Goal: Task Accomplishment & Management: Complete application form

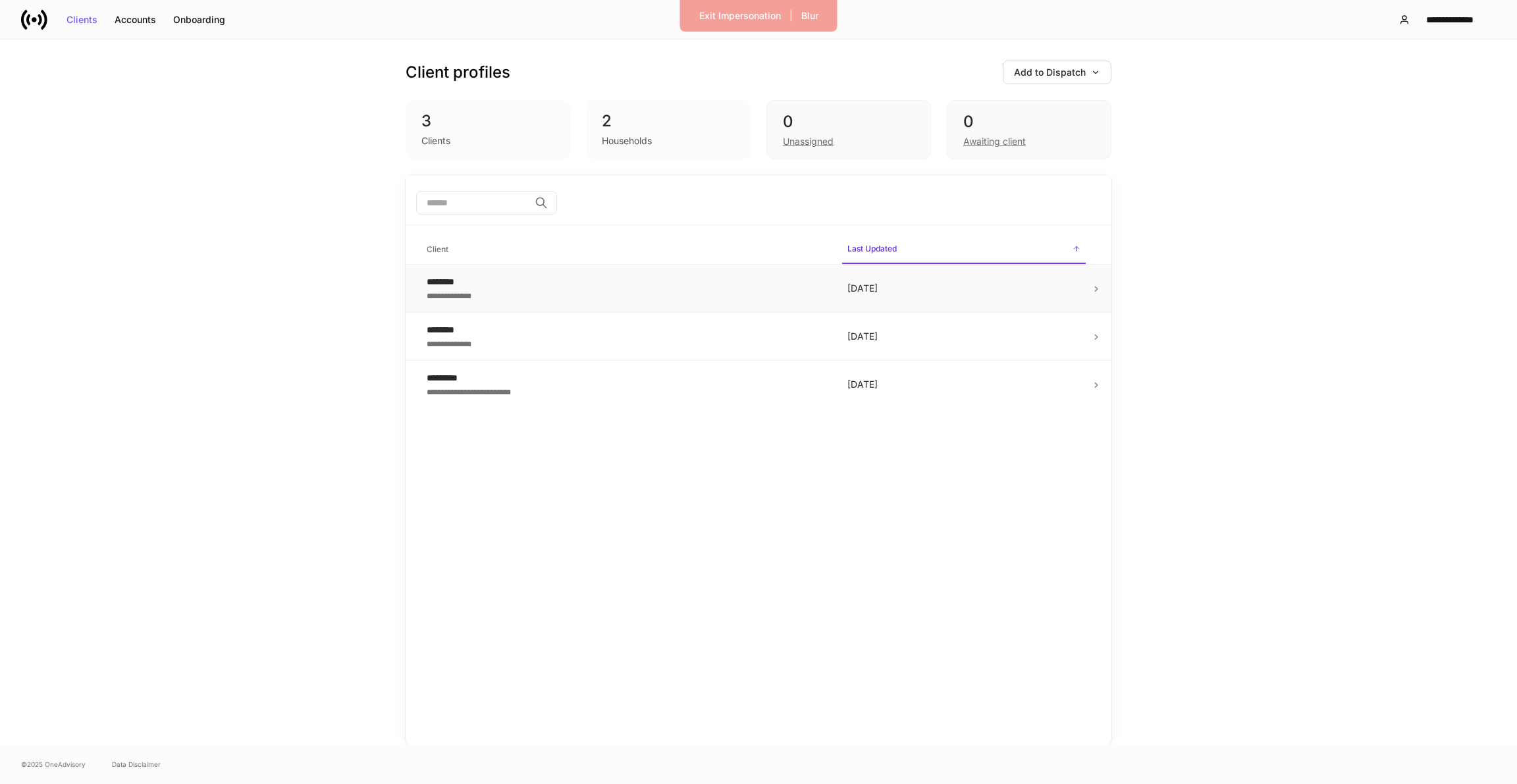
click at [985, 283] on p "3 months ago" at bounding box center [964, 288] width 233 height 13
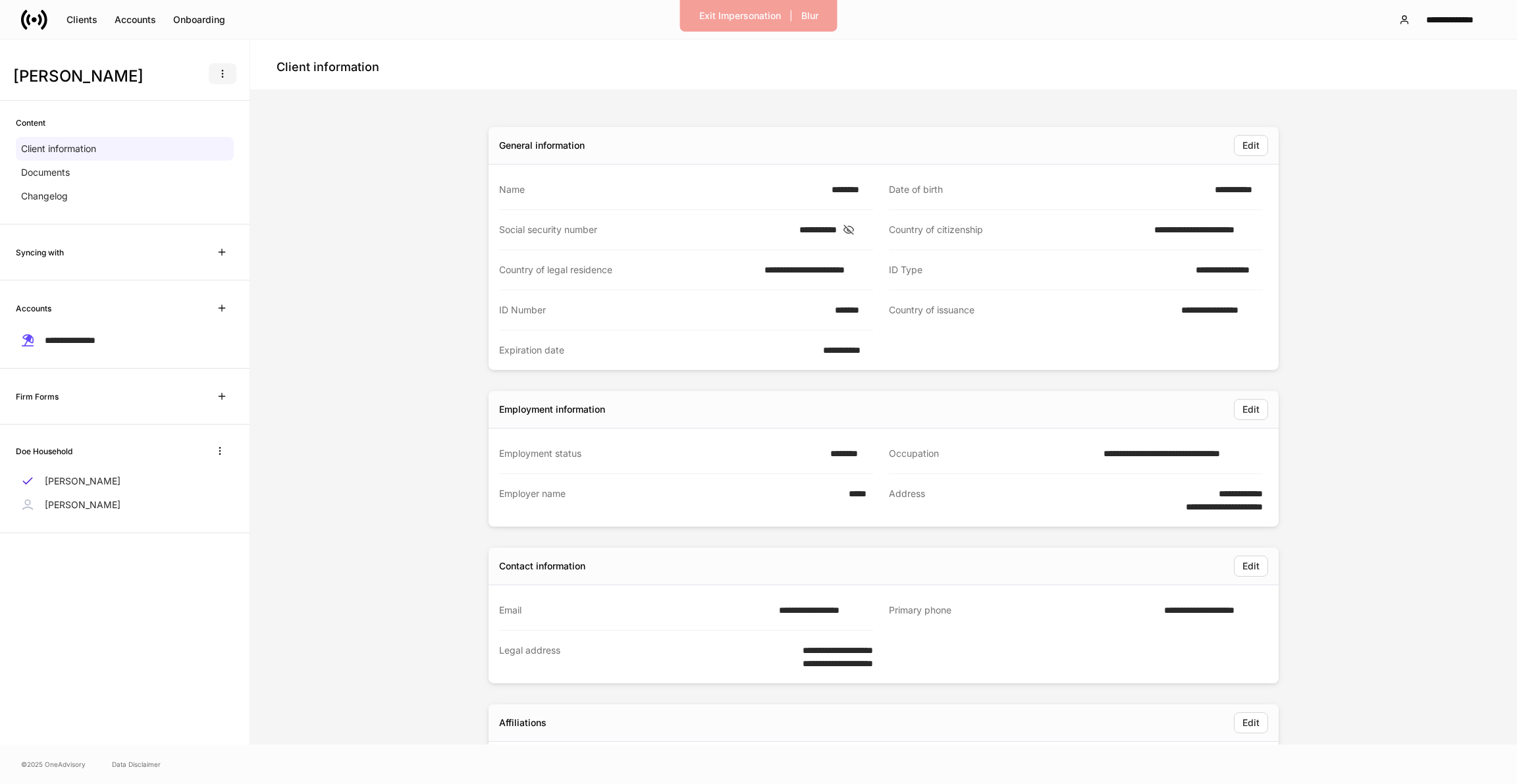
click at [227, 80] on button "button" at bounding box center [222, 74] width 28 height 21
click at [197, 111] on li "Create data request" at bounding box center [183, 106] width 108 height 21
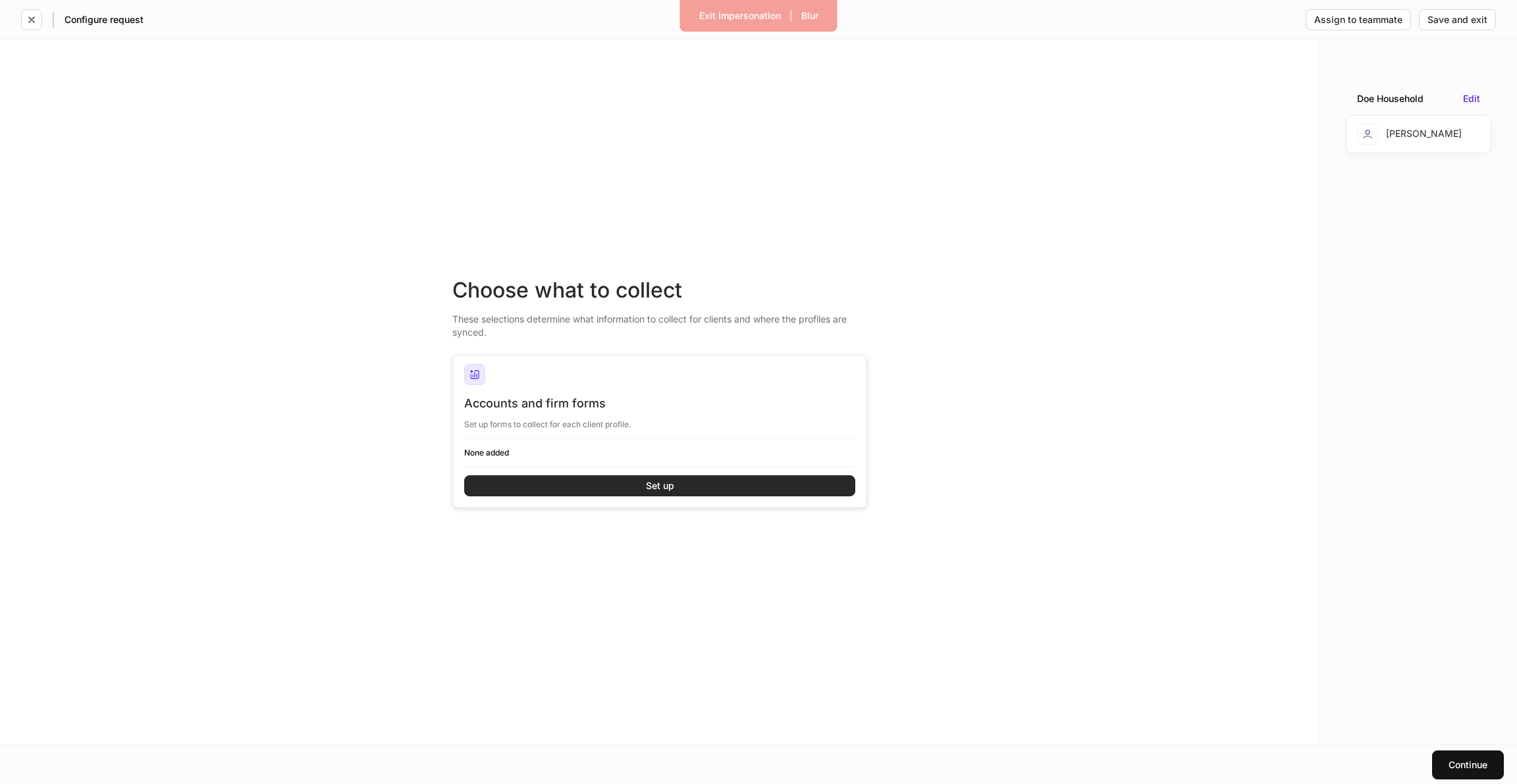
click at [578, 482] on button "Set up" at bounding box center [660, 486] width 391 height 21
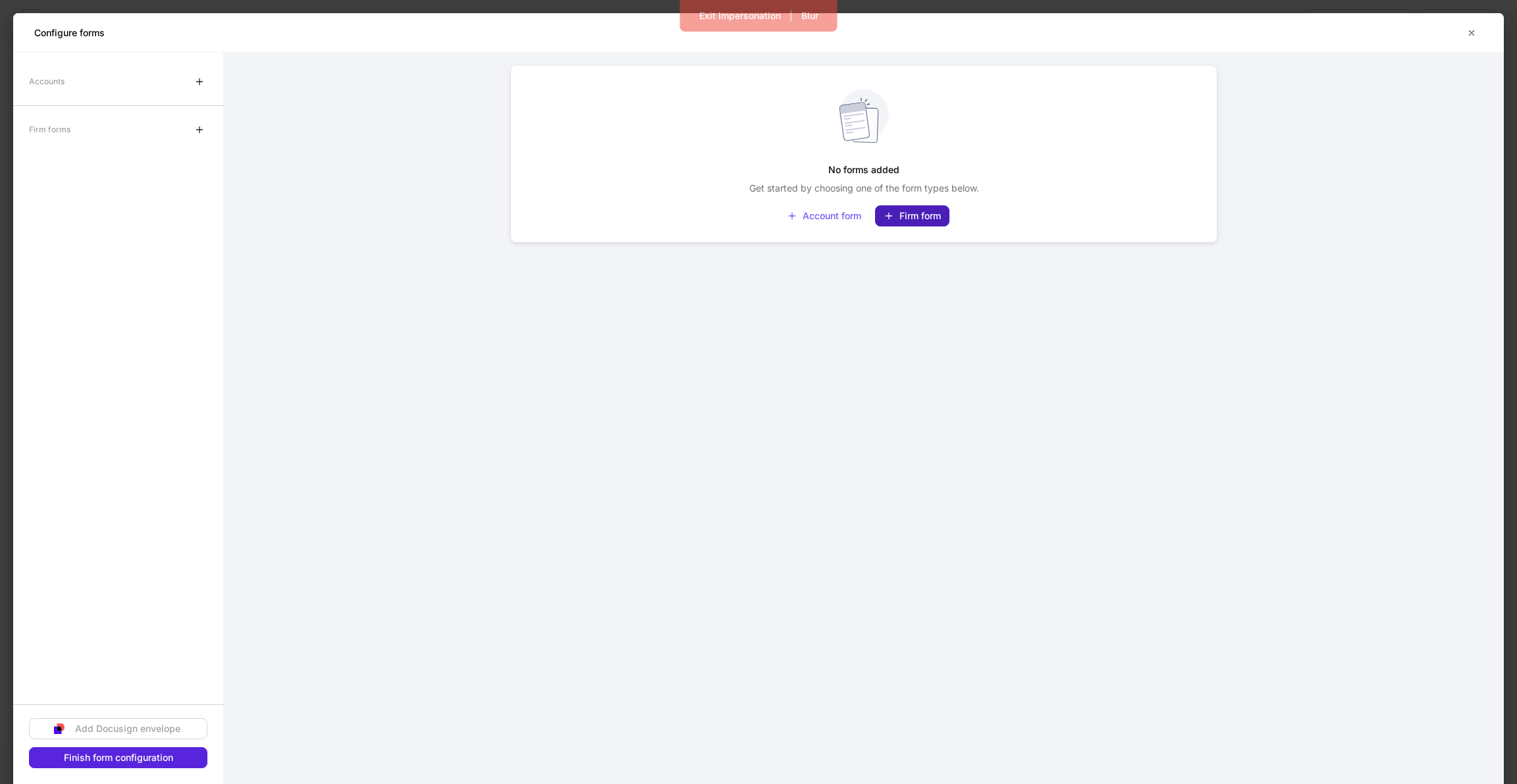
click at [905, 218] on div "Firm form" at bounding box center [912, 216] width 57 height 11
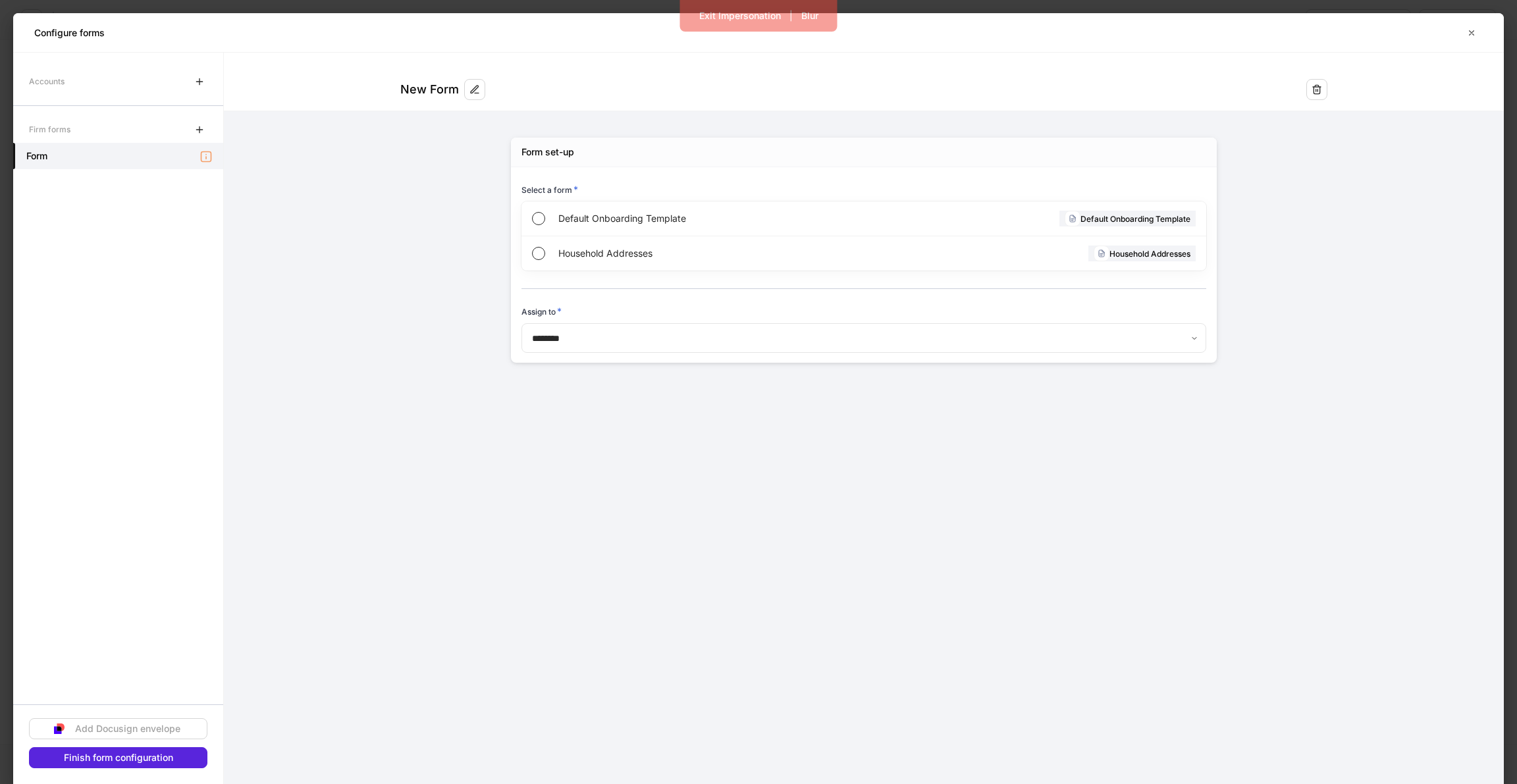
click at [418, 272] on form "**********" at bounding box center [863, 220] width 1280 height 337
click at [1475, 26] on button "button" at bounding box center [1471, 33] width 22 height 21
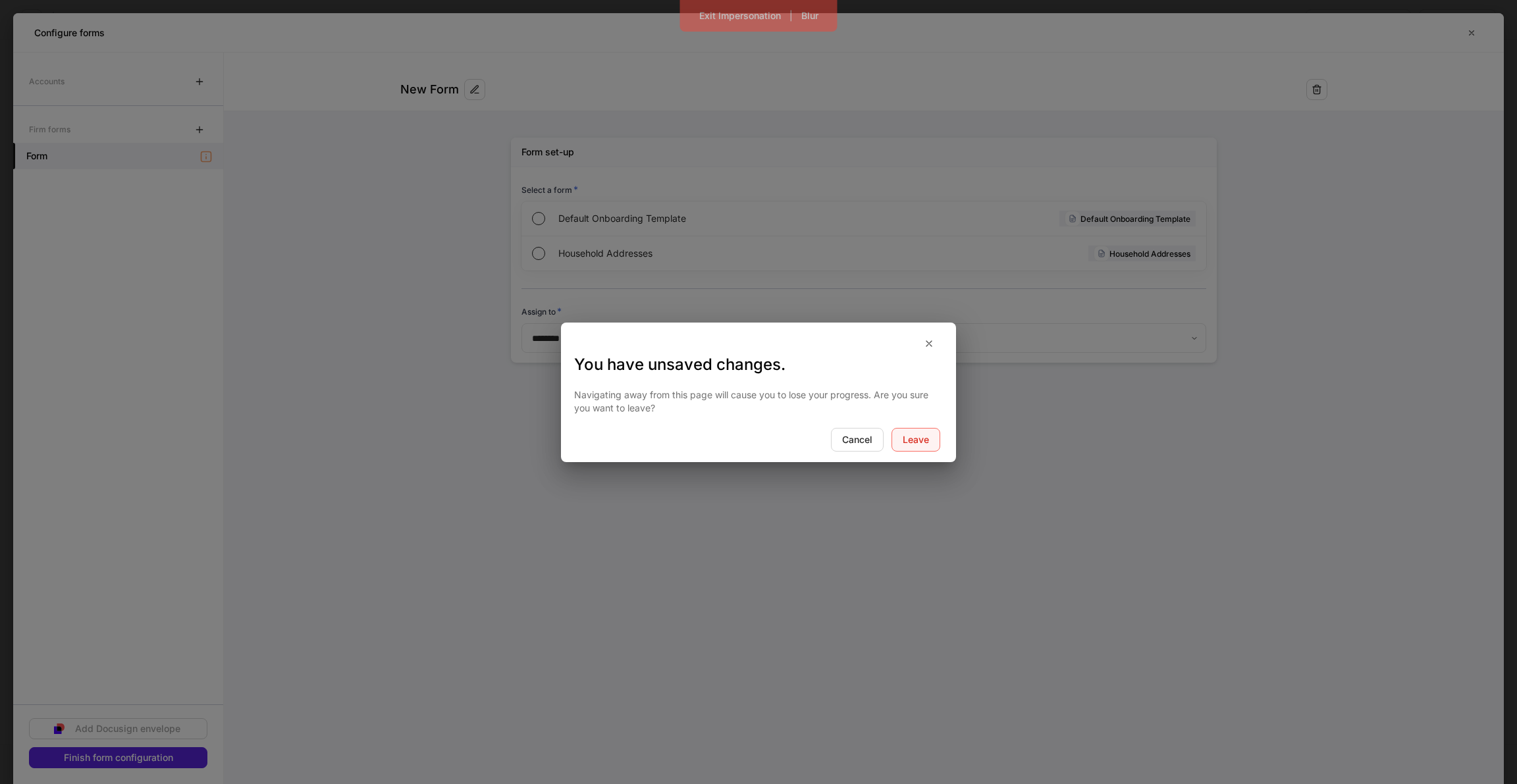
click at [933, 441] on button "Leave" at bounding box center [916, 440] width 49 height 24
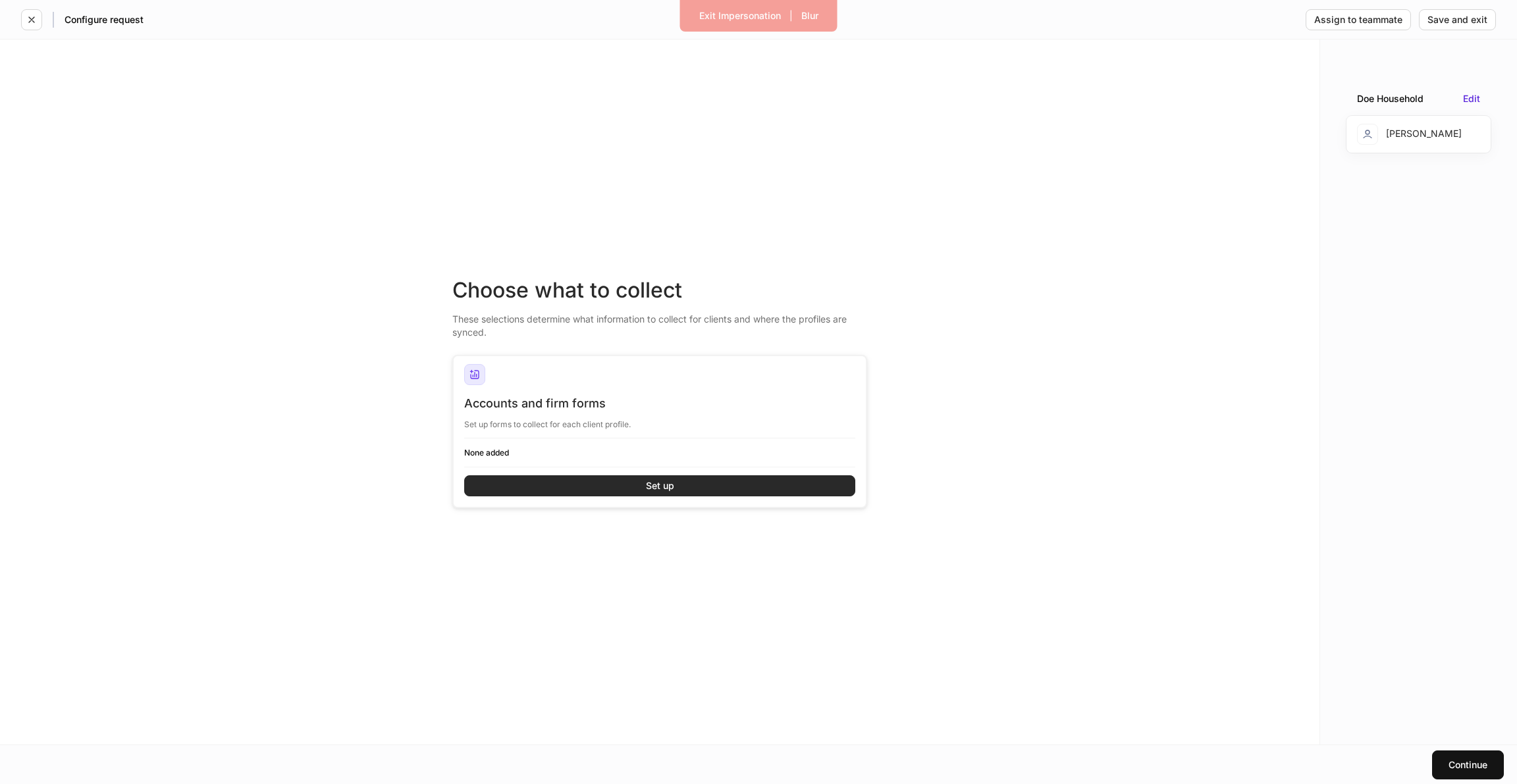
click at [748, 490] on button "Set up" at bounding box center [660, 486] width 391 height 21
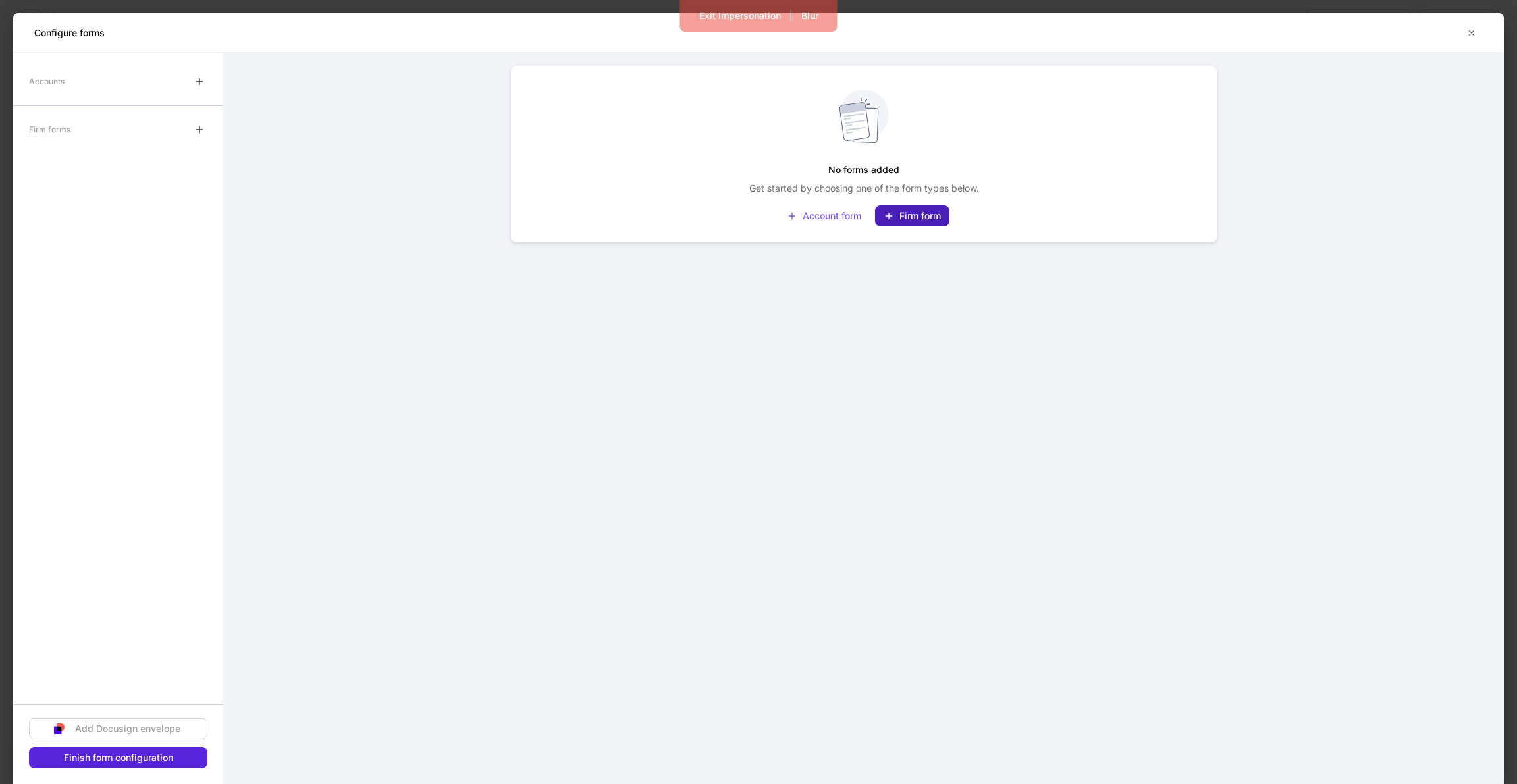
click at [896, 214] on div "Firm form" at bounding box center [912, 216] width 57 height 11
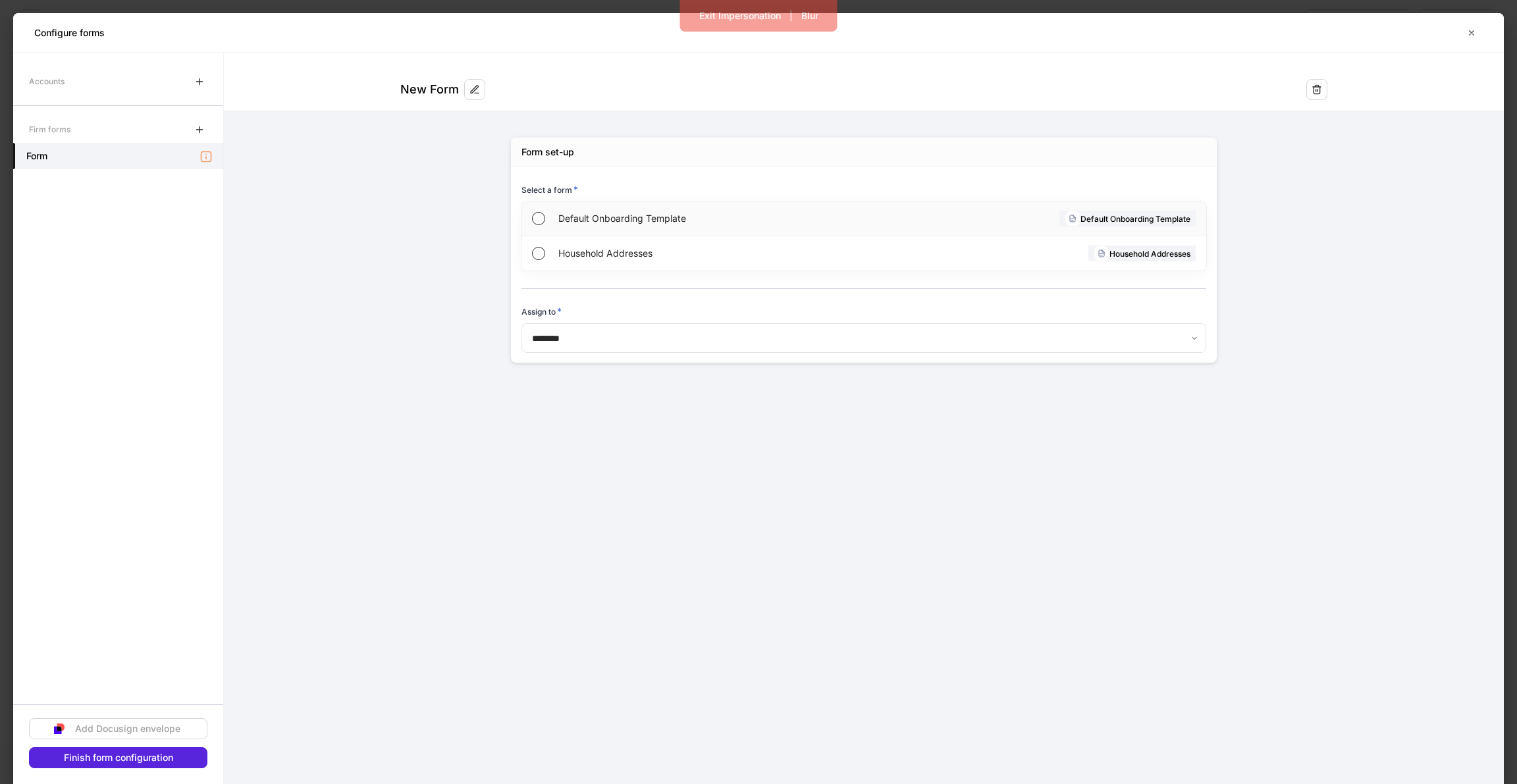
click at [895, 213] on div "Default Onboarding Template Default Onboarding Template" at bounding box center [863, 218] width 685 height 35
click at [1473, 33] on icon "button" at bounding box center [1472, 33] width 11 height 11
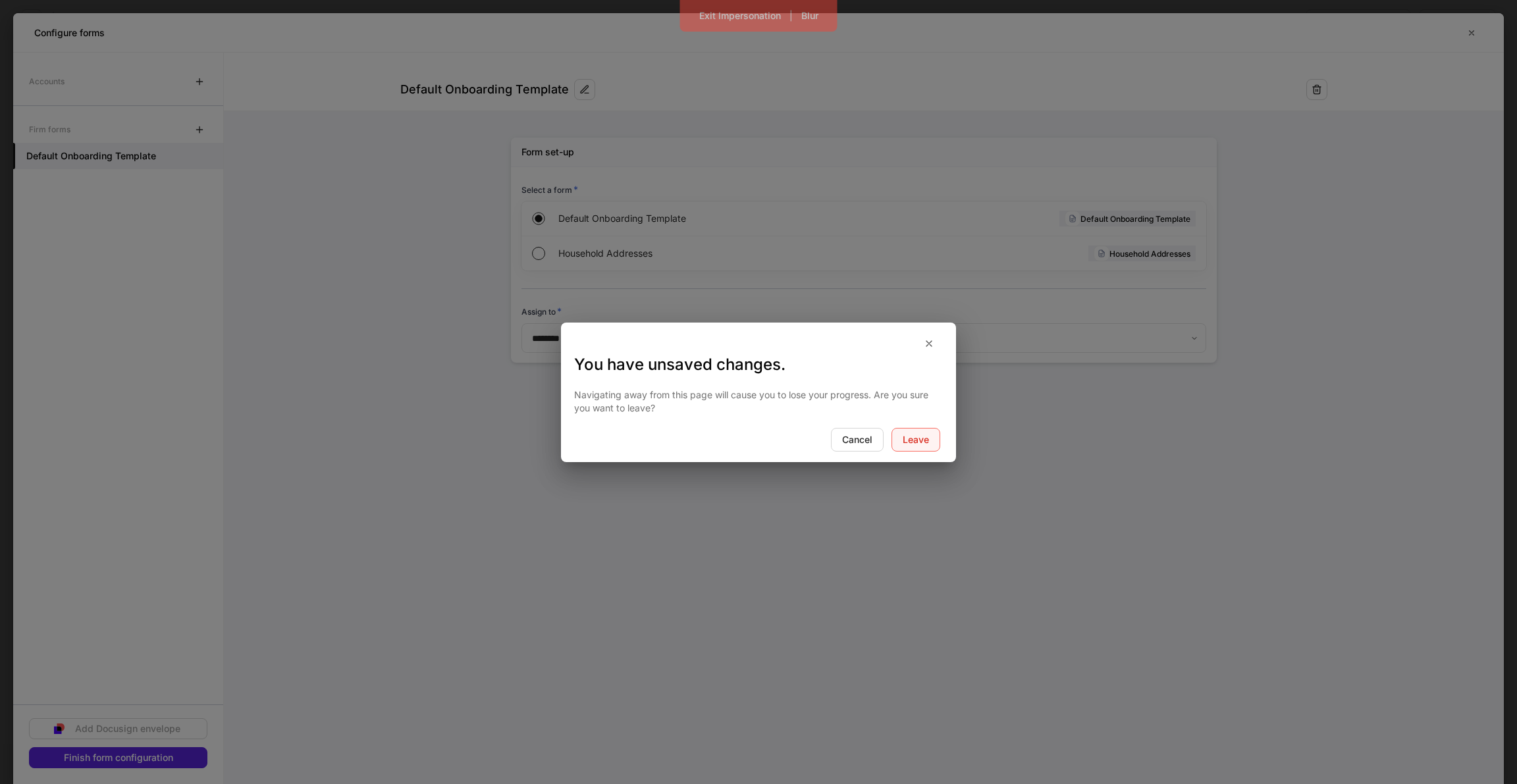
click at [929, 440] on div "Leave" at bounding box center [916, 440] width 27 height 9
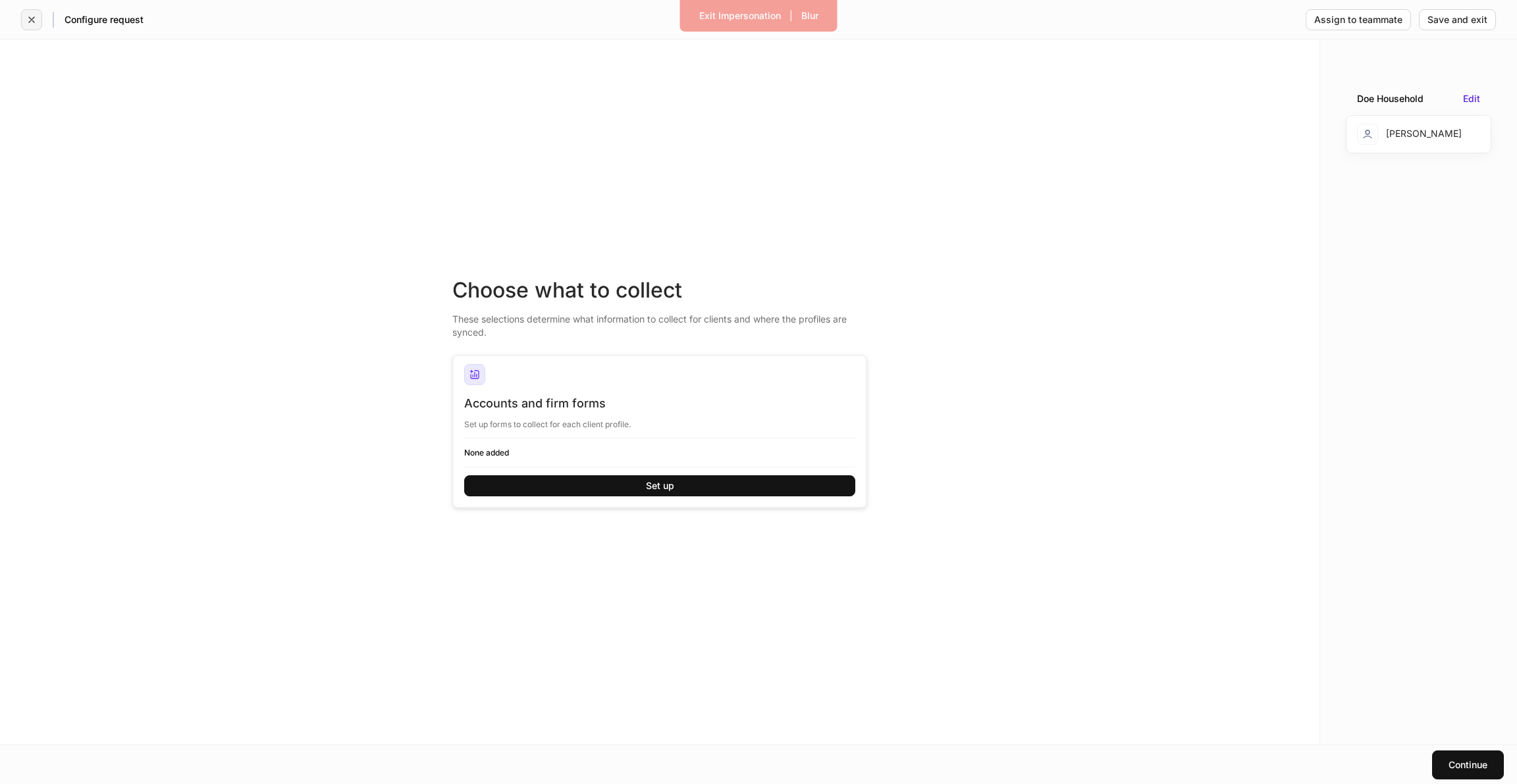
click at [29, 21] on icon "button" at bounding box center [32, 20] width 5 height 5
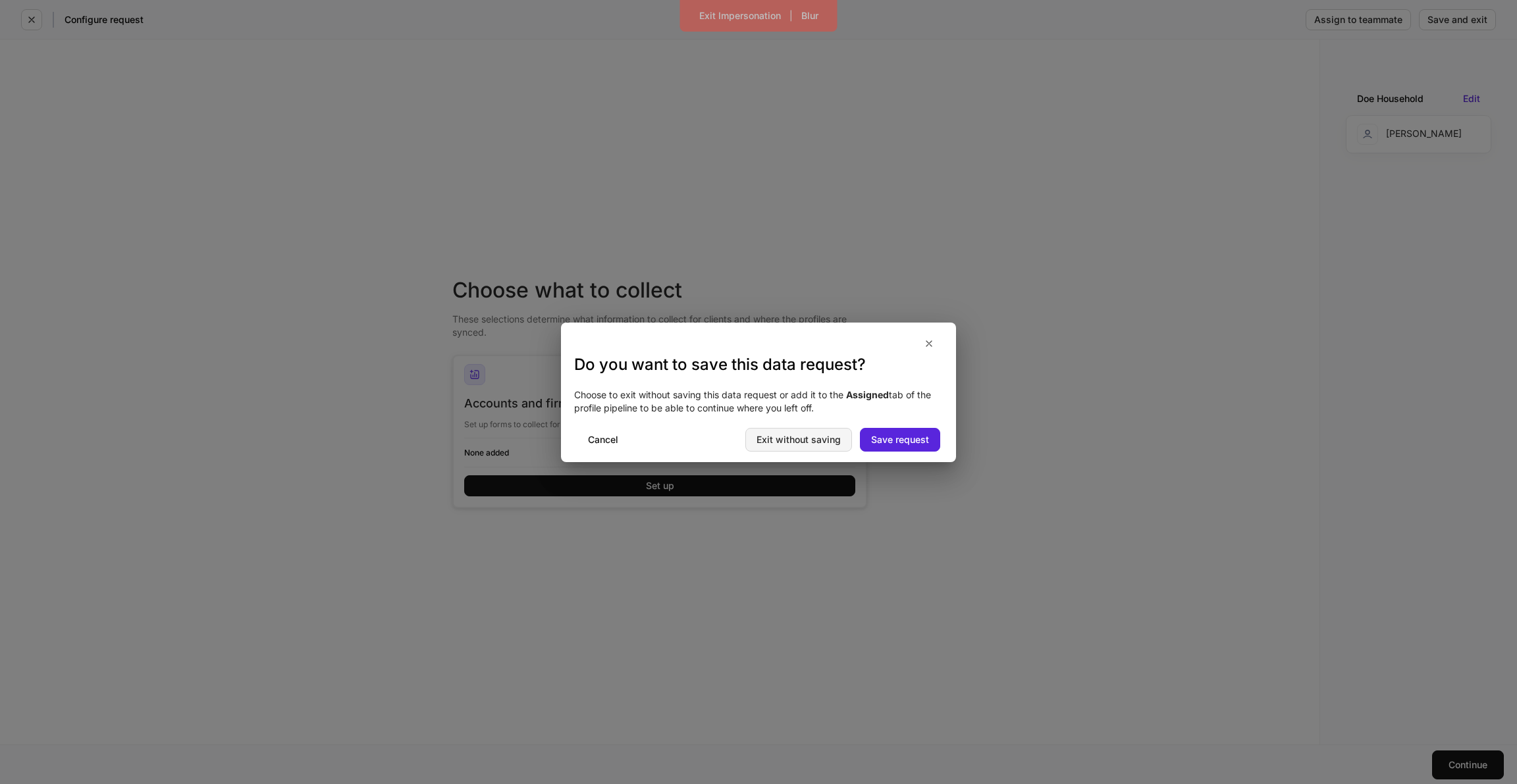
click at [814, 440] on div "Exit without saving" at bounding box center [798, 440] width 84 height 9
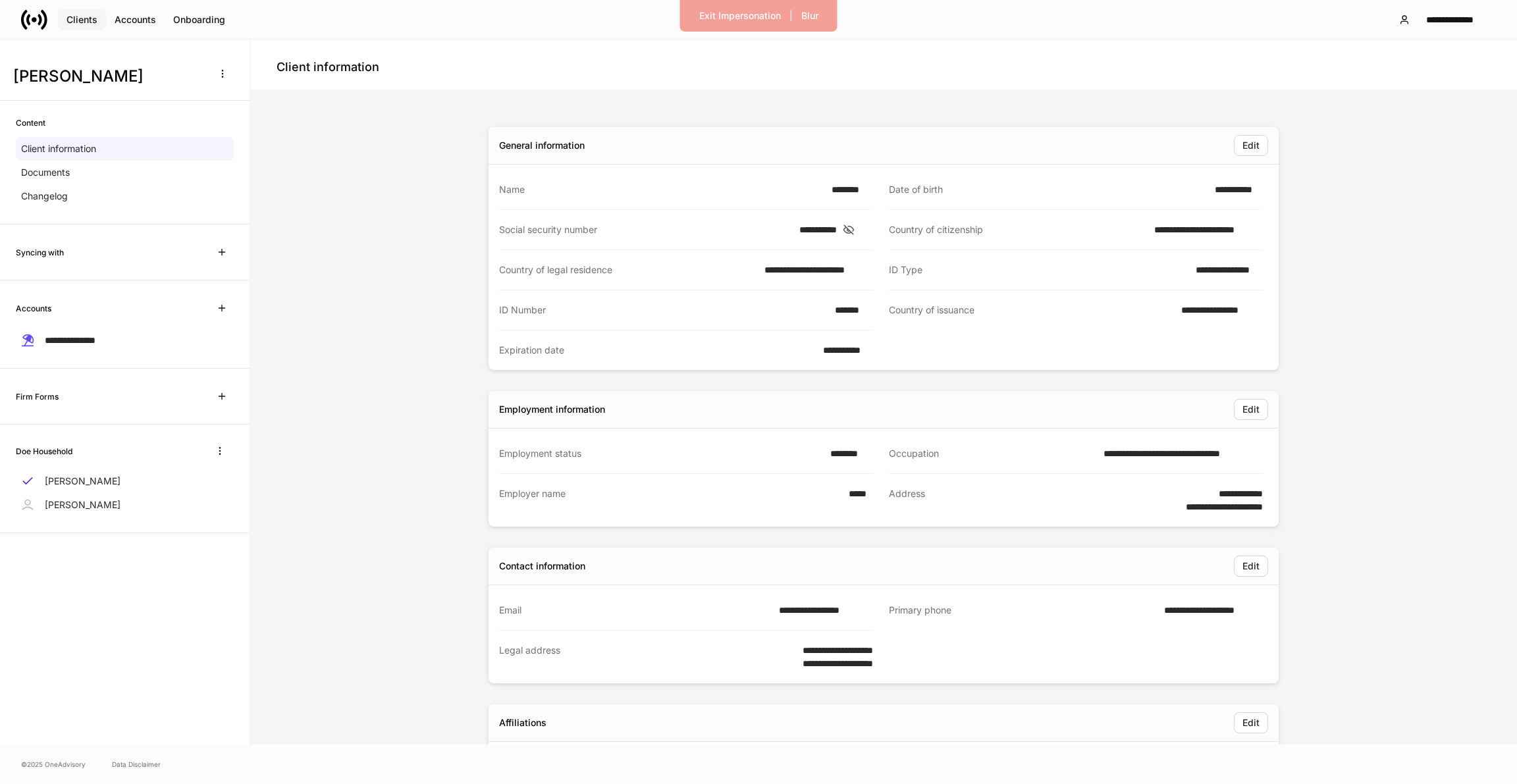
click at [80, 20] on div "Clients" at bounding box center [82, 20] width 31 height 9
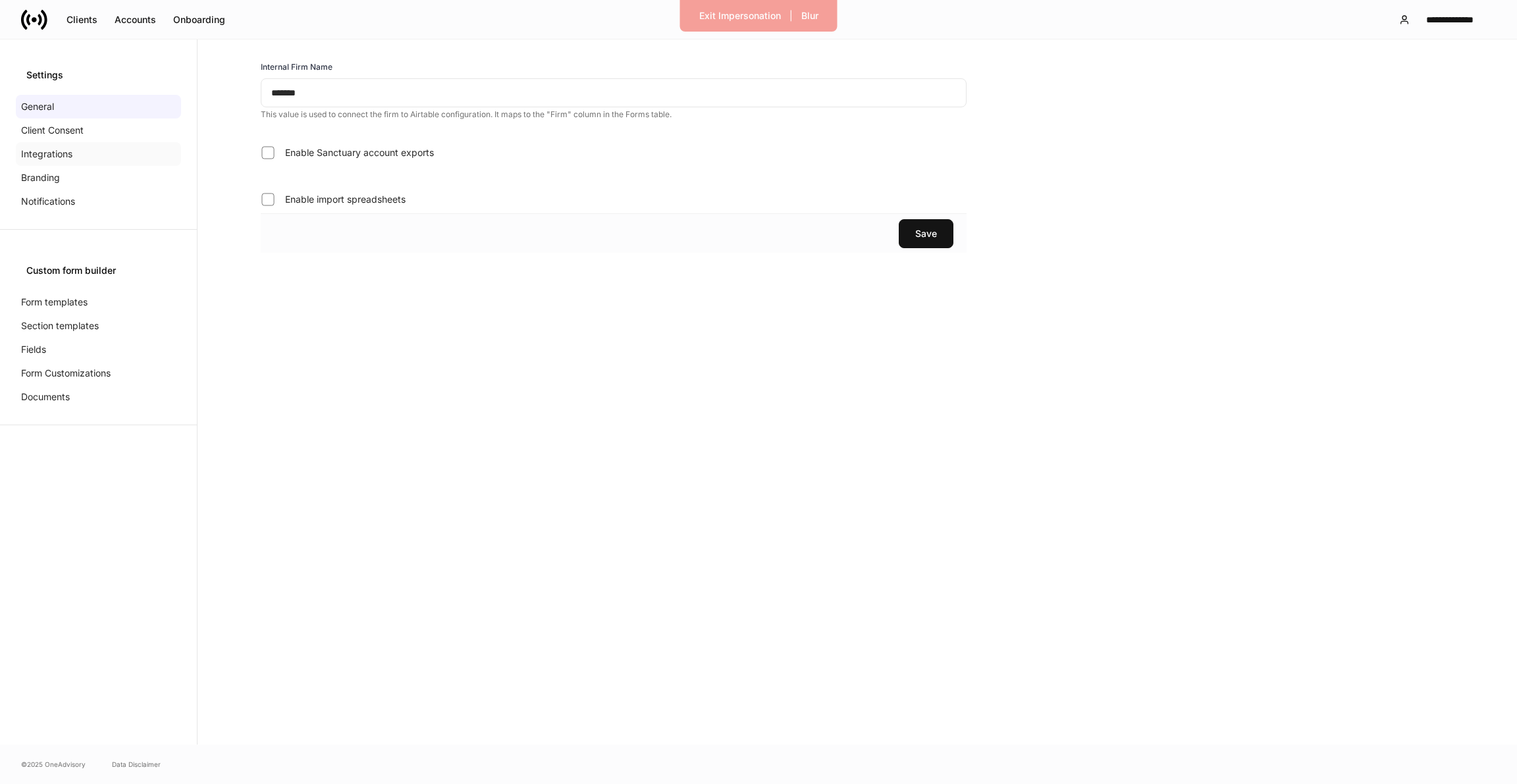
click at [80, 146] on div "Integrations" at bounding box center [99, 154] width 165 height 24
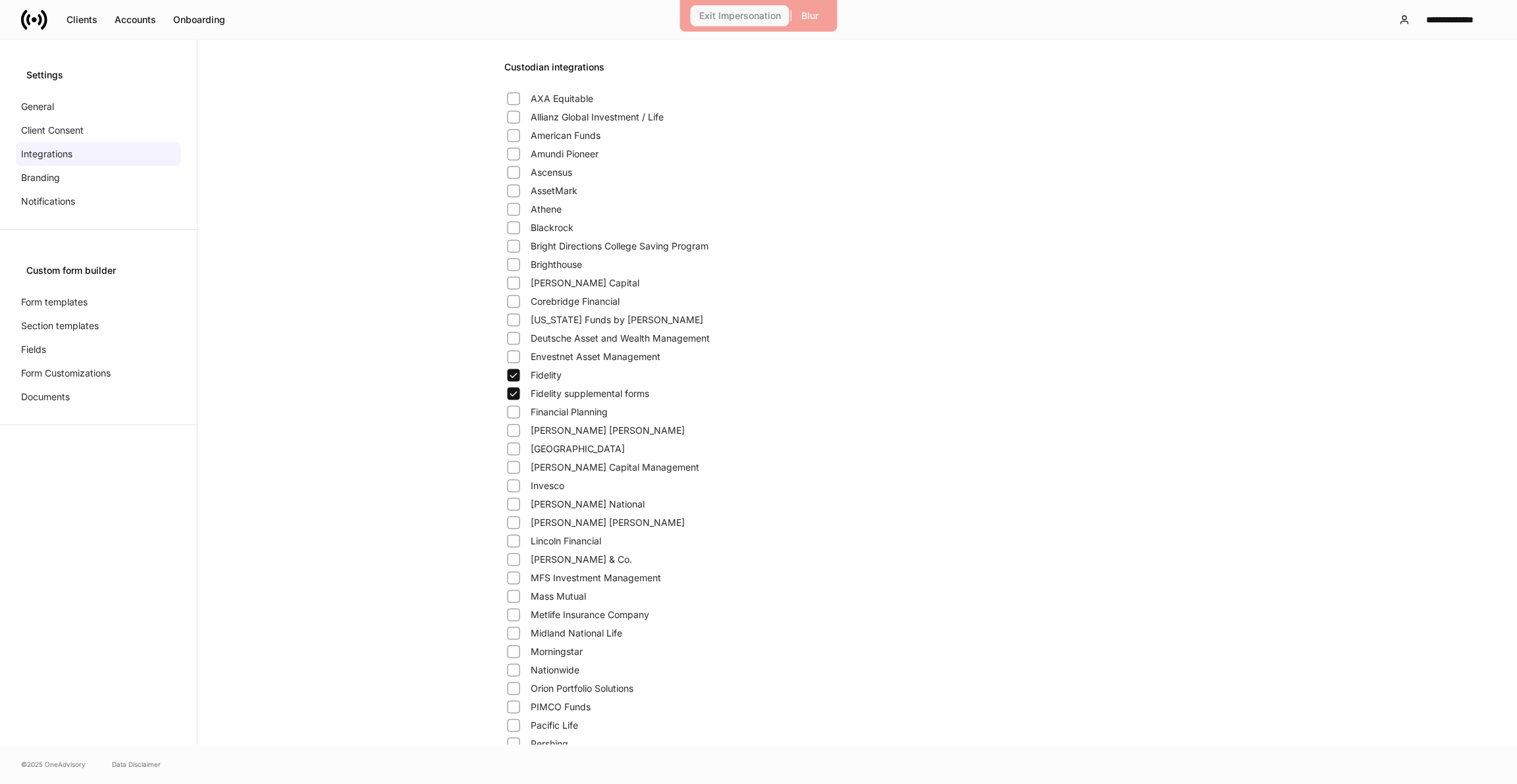
click at [723, 20] on div "Exit Impersonation" at bounding box center [740, 16] width 82 height 9
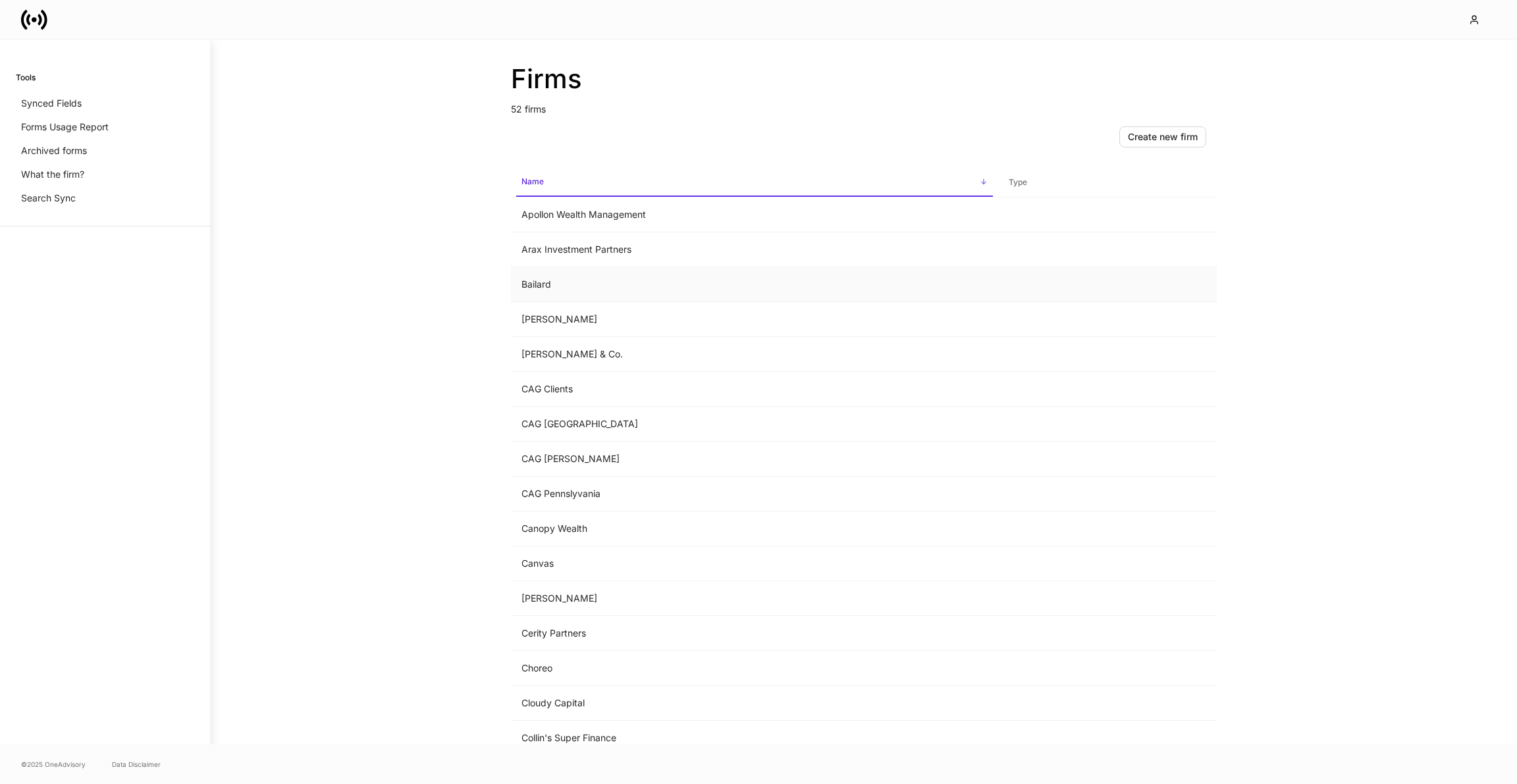
click at [625, 282] on td "Bailard" at bounding box center [754, 284] width 488 height 35
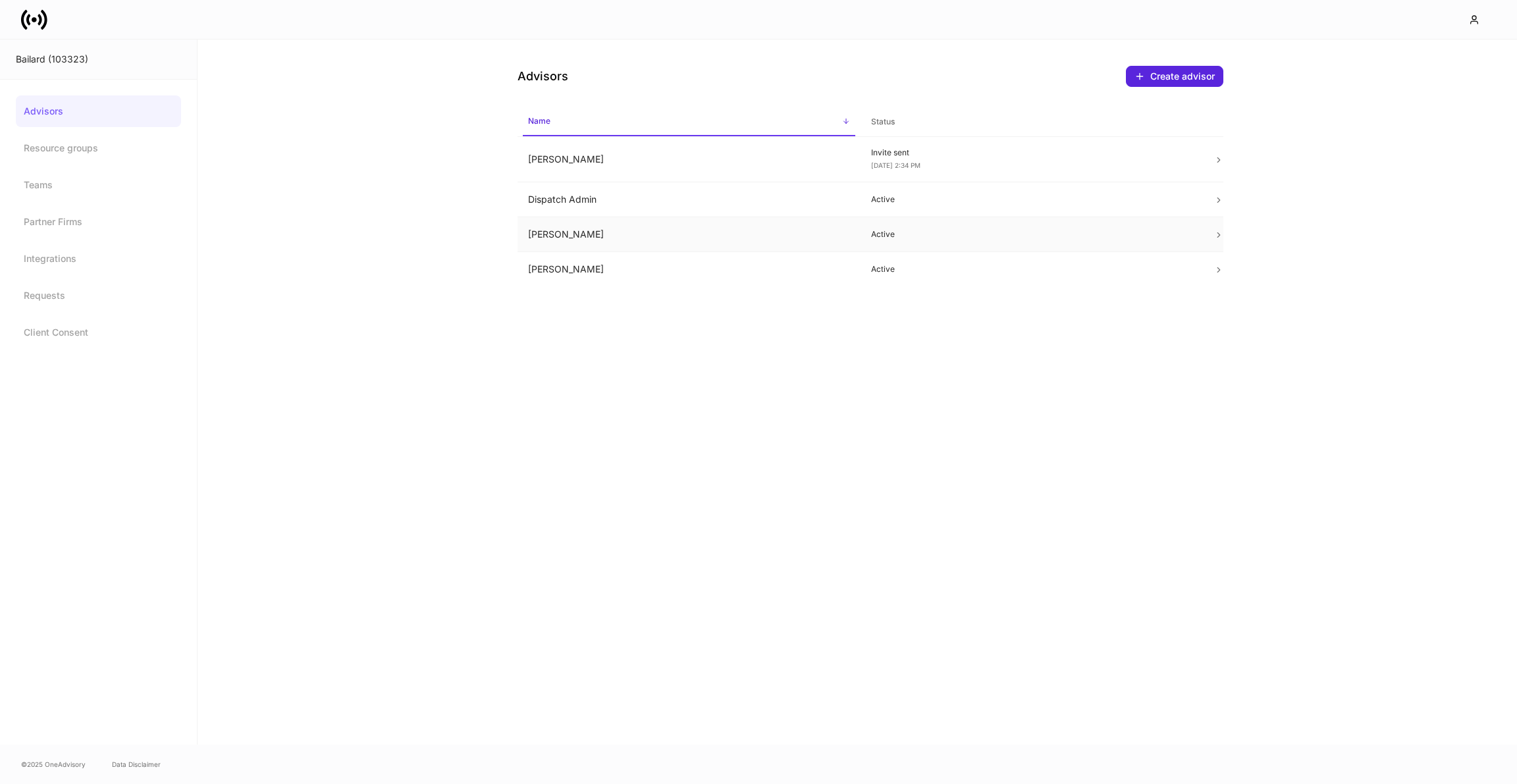
click at [616, 243] on td "Eric Greco" at bounding box center [689, 234] width 343 height 35
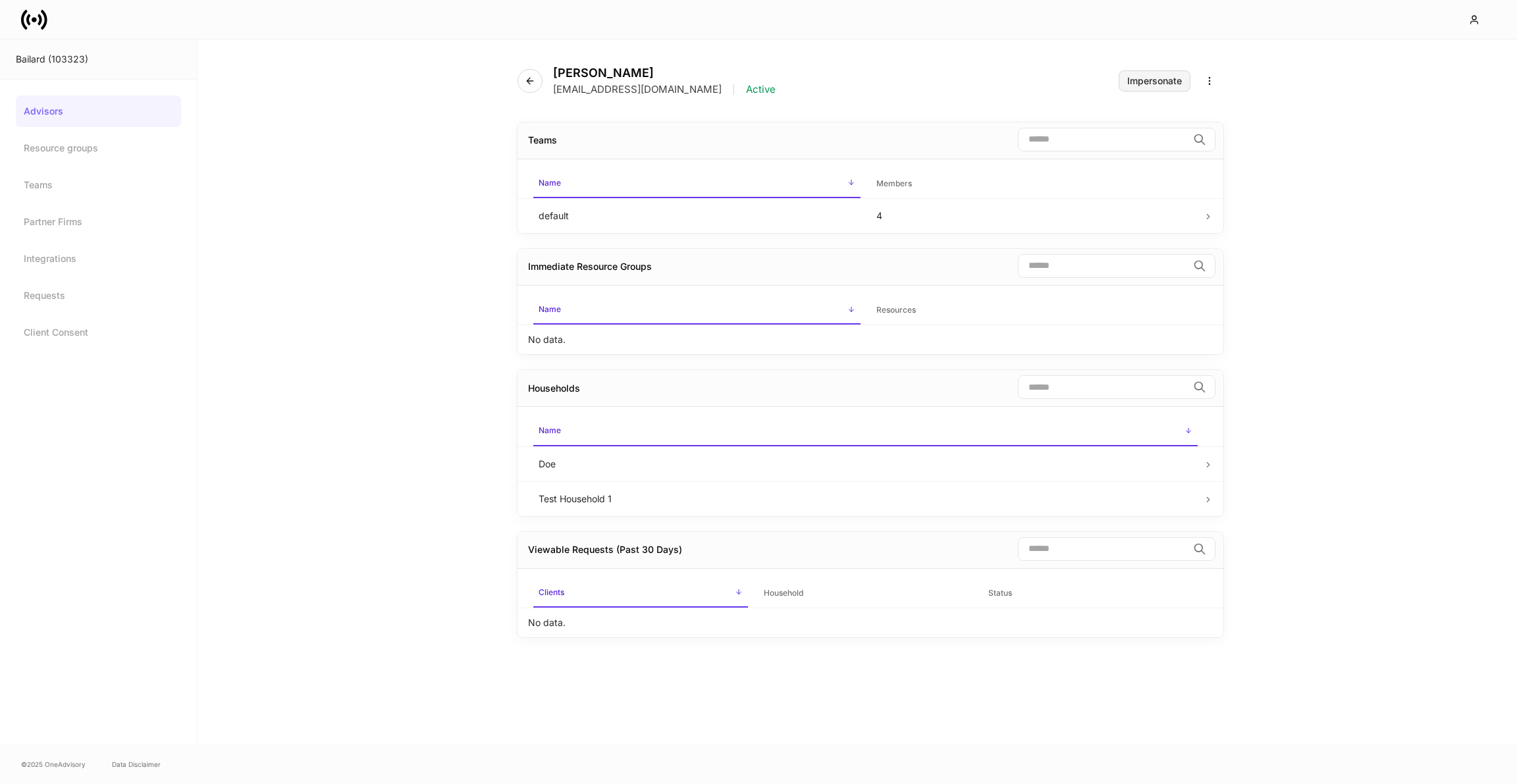
click at [1170, 75] on button "Impersonate" at bounding box center [1154, 81] width 72 height 21
click at [535, 76] on icon "button" at bounding box center [530, 81] width 11 height 11
